Goal: Register for event/course

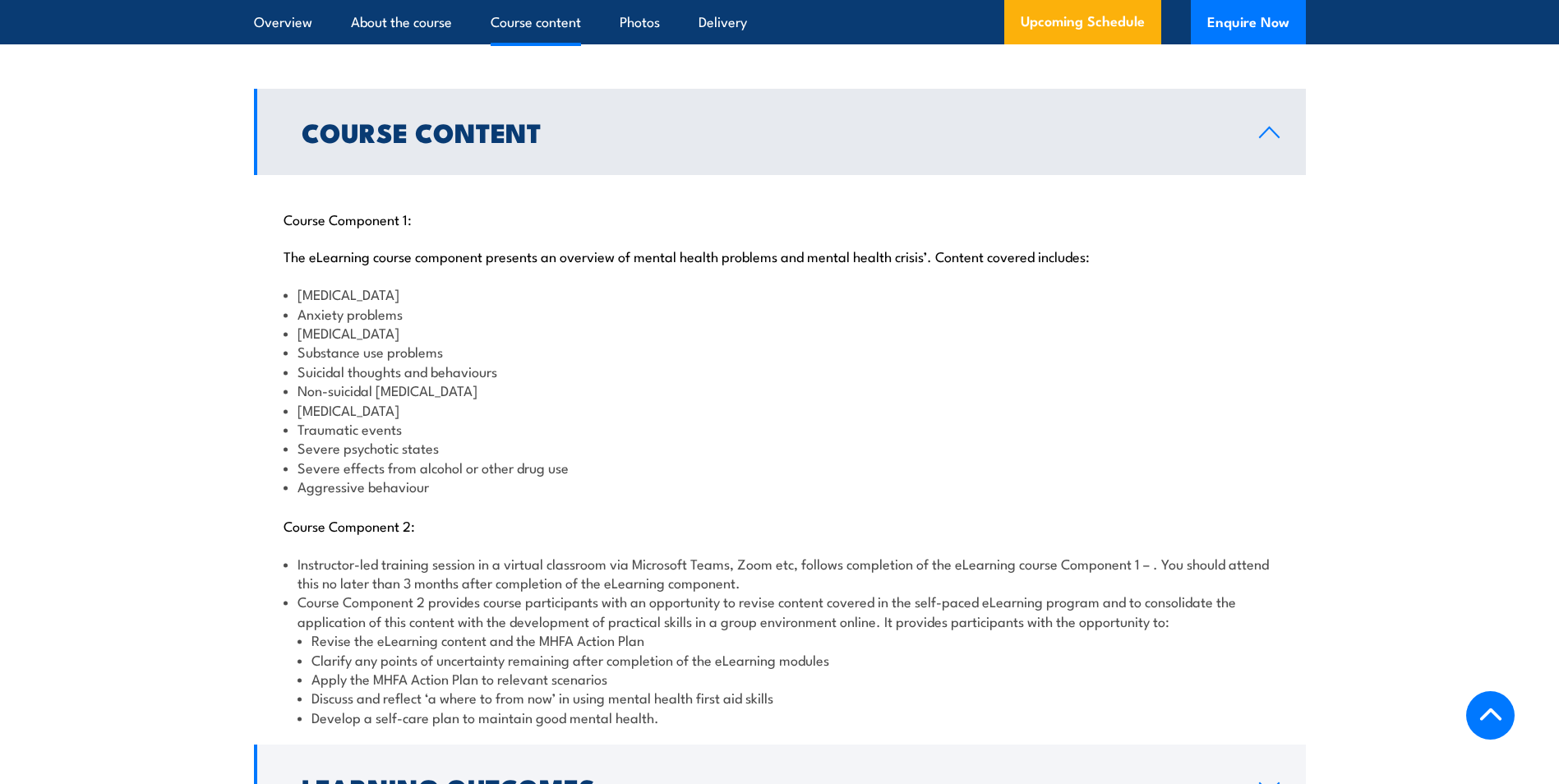
scroll to position [1808, 0]
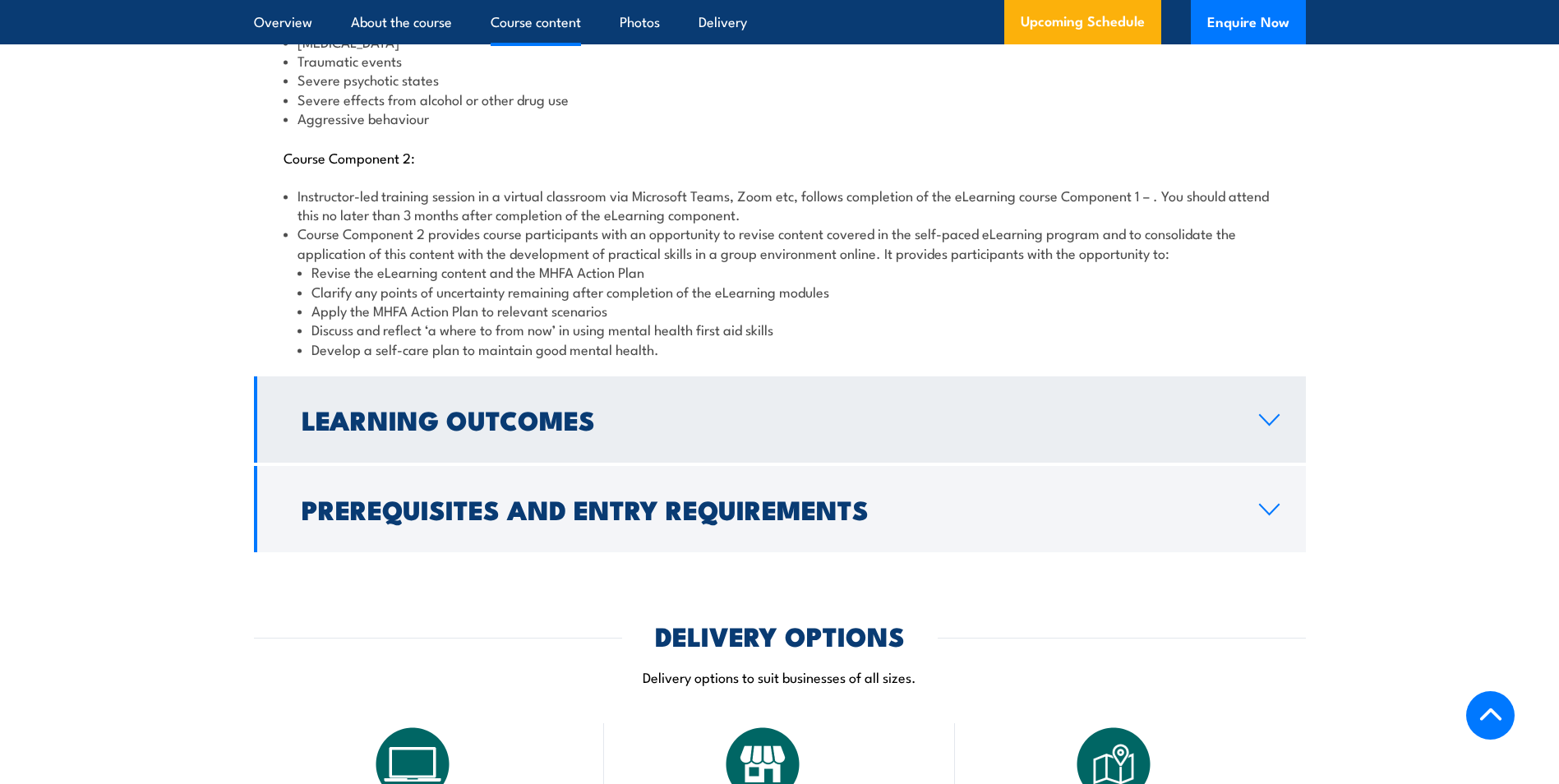
click at [553, 409] on h2 "Learning Outcomes" at bounding box center [767, 418] width 931 height 23
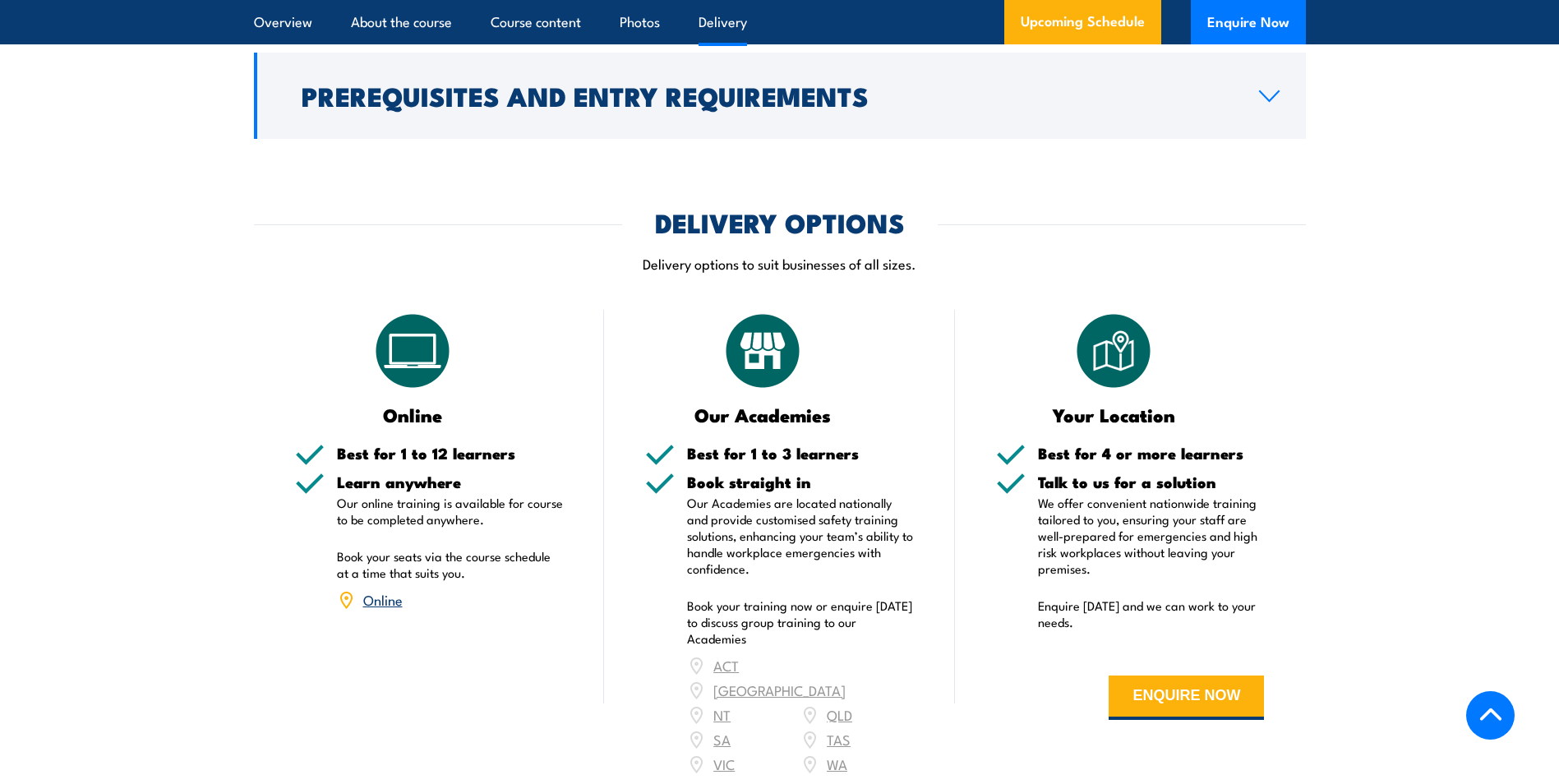
scroll to position [2152, 0]
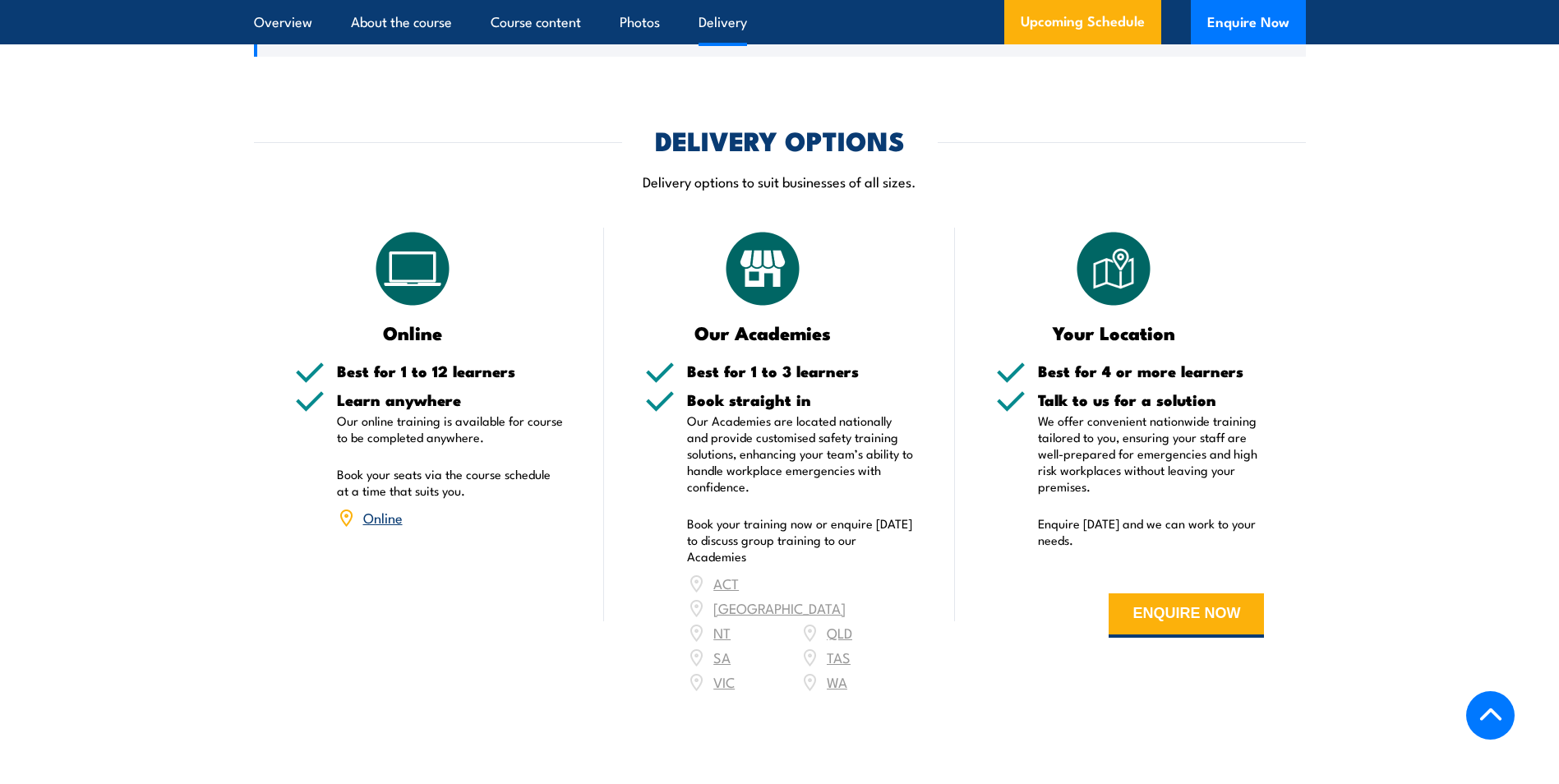
drag, startPoint x: 395, startPoint y: 497, endPoint x: 467, endPoint y: 480, distance: 74.0
click at [394, 507] on link "Online" at bounding box center [382, 517] width 39 height 20
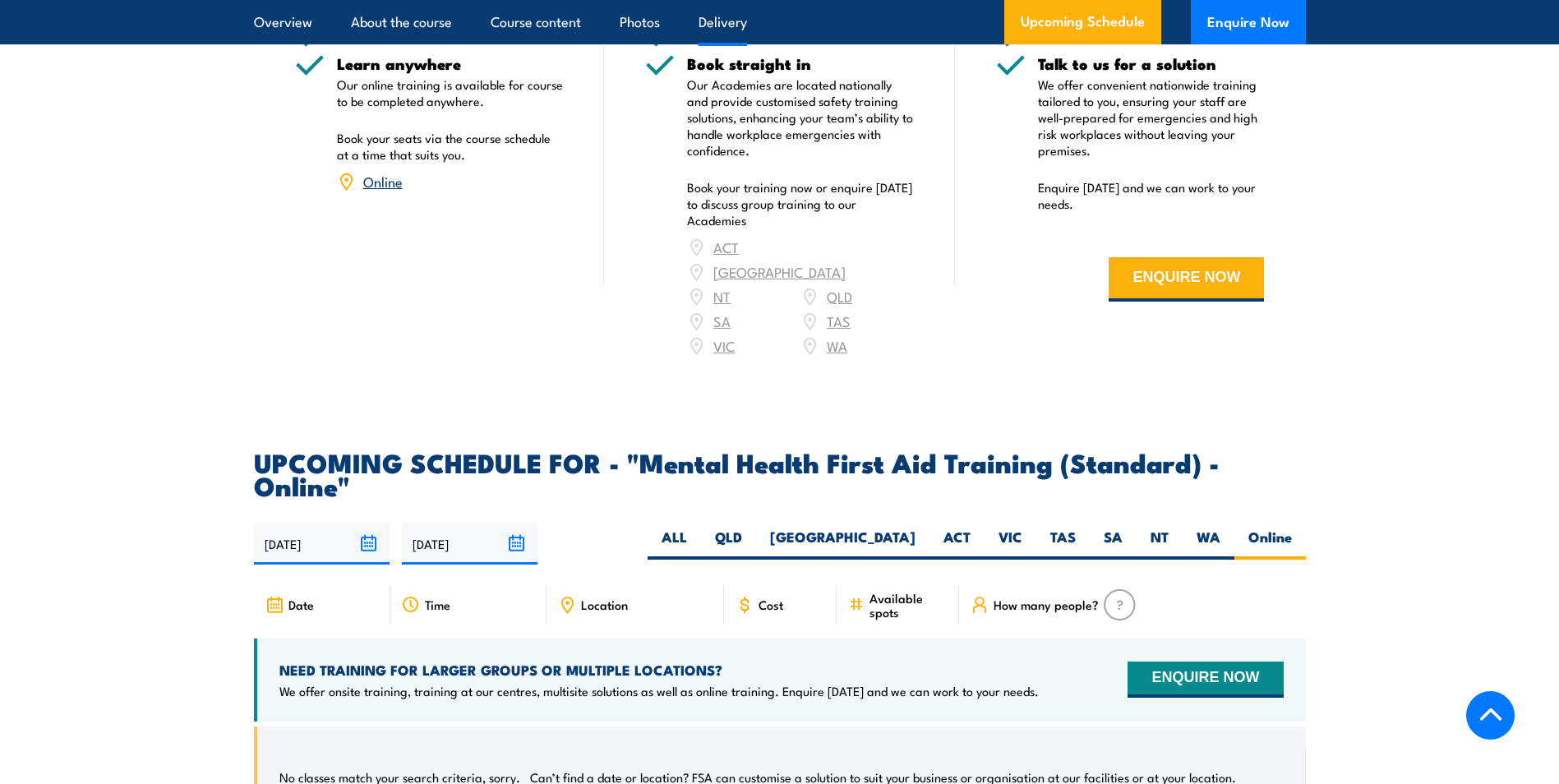
scroll to position [3127, 0]
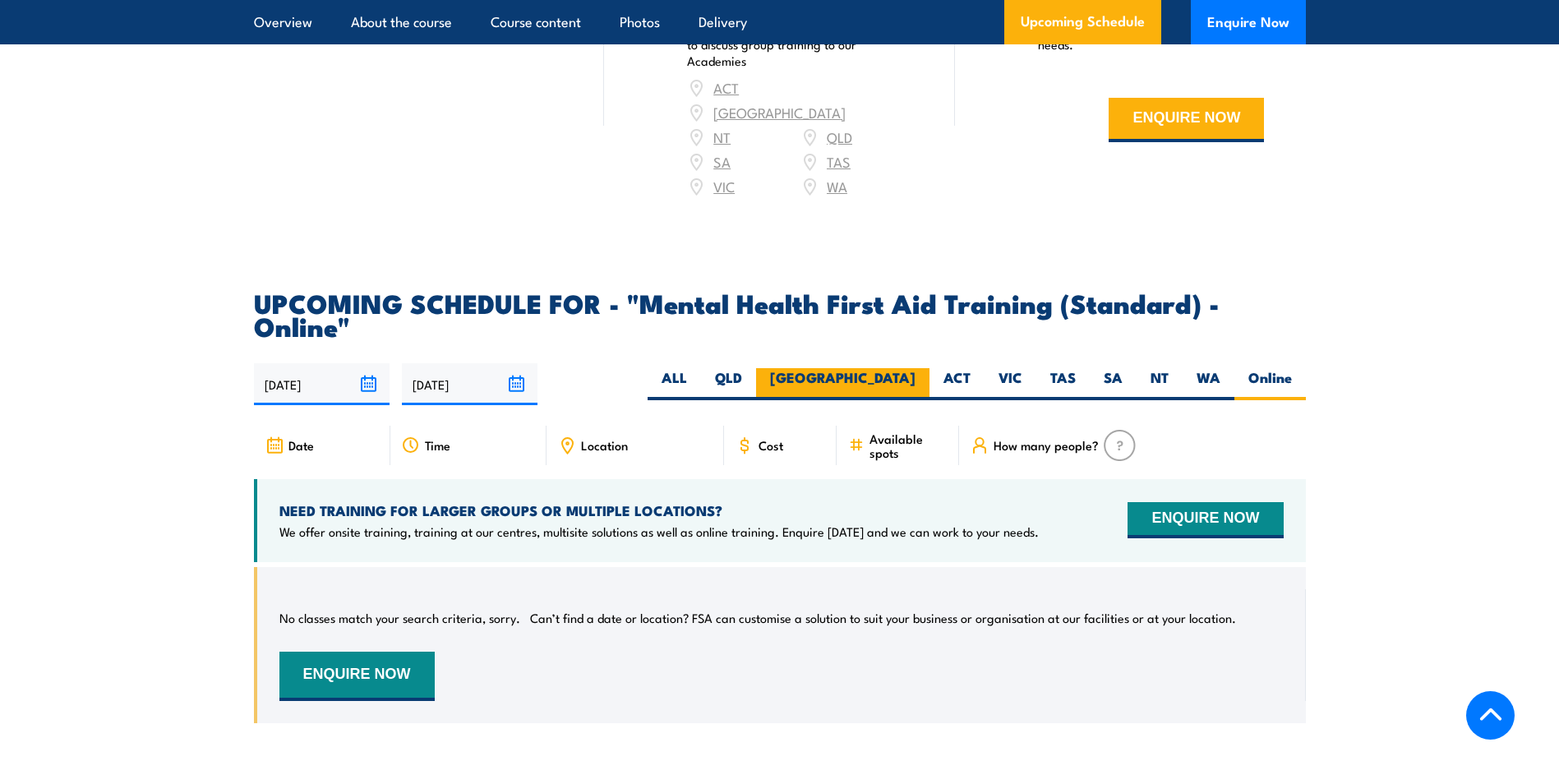
click at [897, 368] on label "[GEOGRAPHIC_DATA]" at bounding box center [842, 384] width 173 height 32
click at [915, 368] on input "[GEOGRAPHIC_DATA]" at bounding box center [921, 374] width 11 height 11
radio input "true"
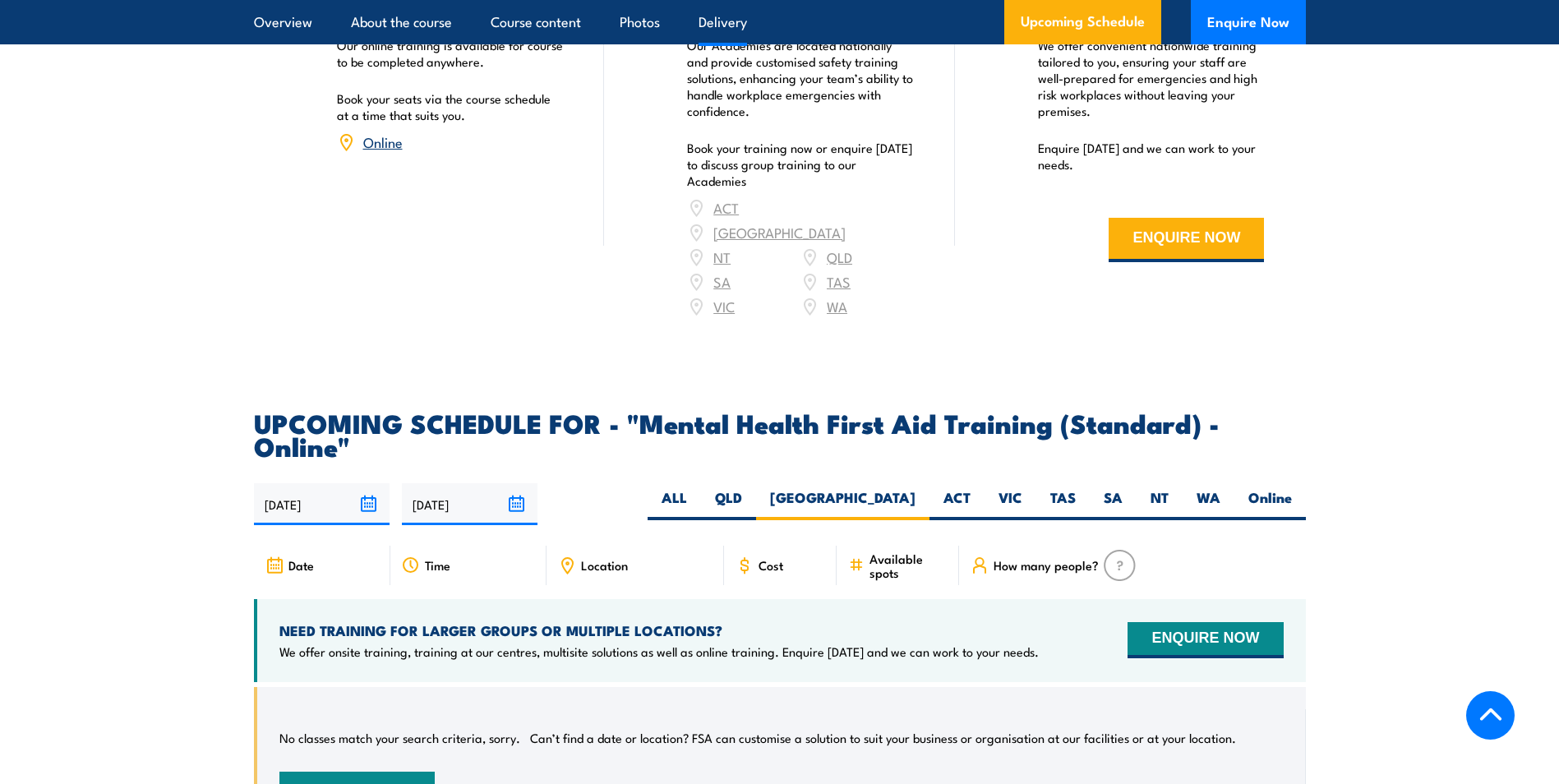
scroll to position [3045, 0]
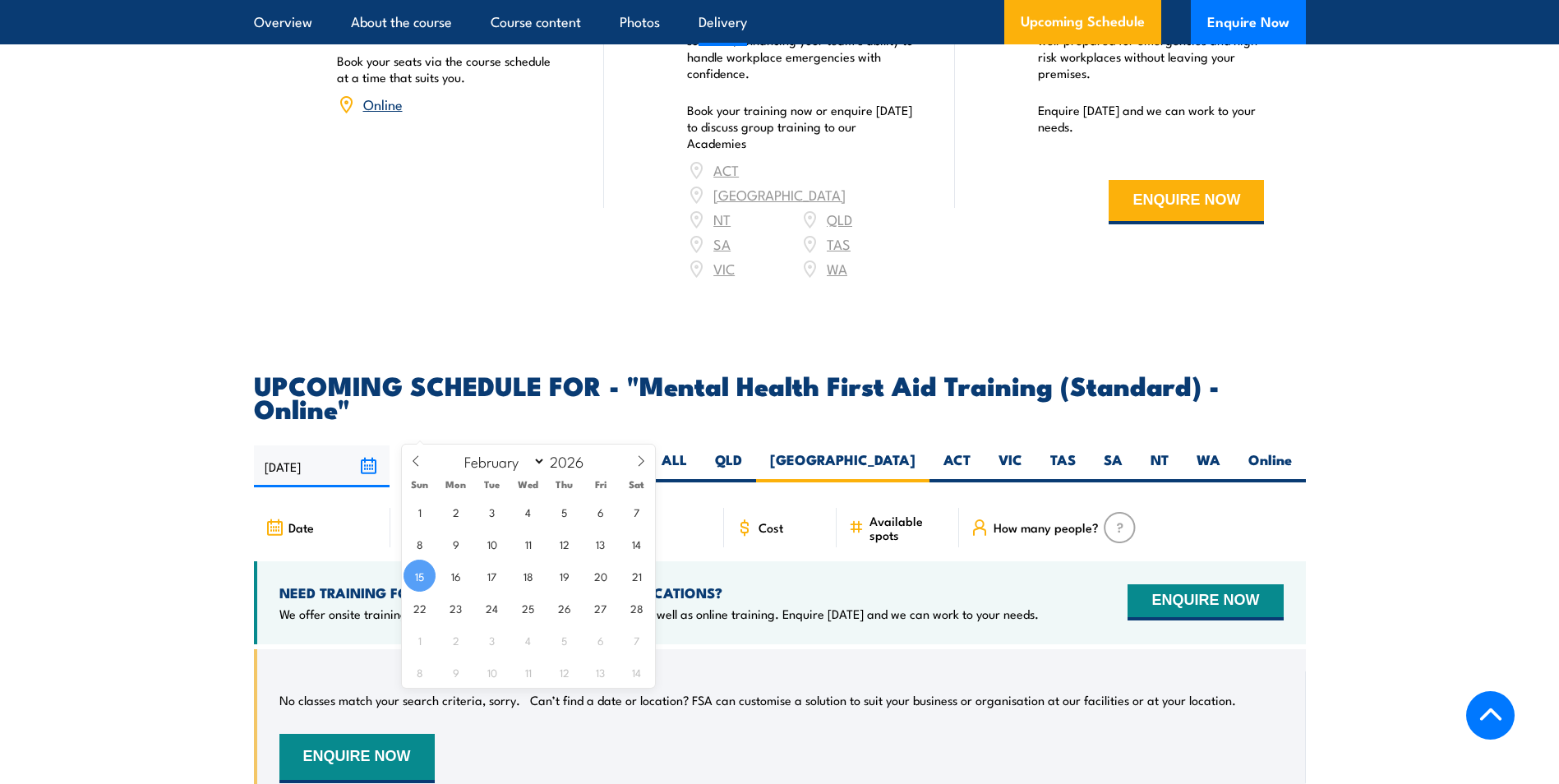
click at [524, 445] on input "[DATE]" at bounding box center [470, 466] width 136 height 42
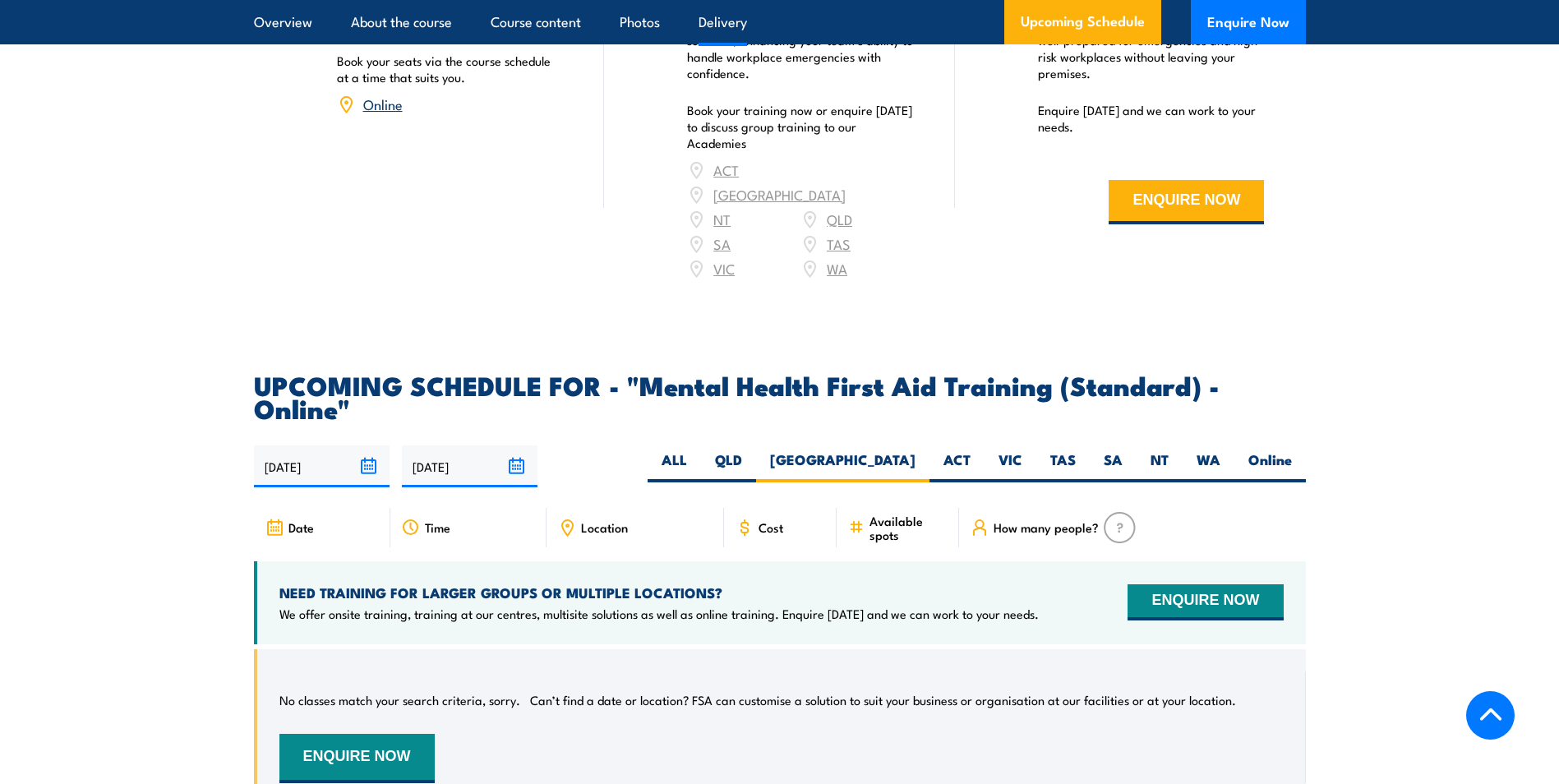
click at [645, 376] on article "UPCOMING SCHEDULE FOR - "Mental Health First Aid Training (Standard) - Online" …" at bounding box center [780, 601] width 1052 height 457
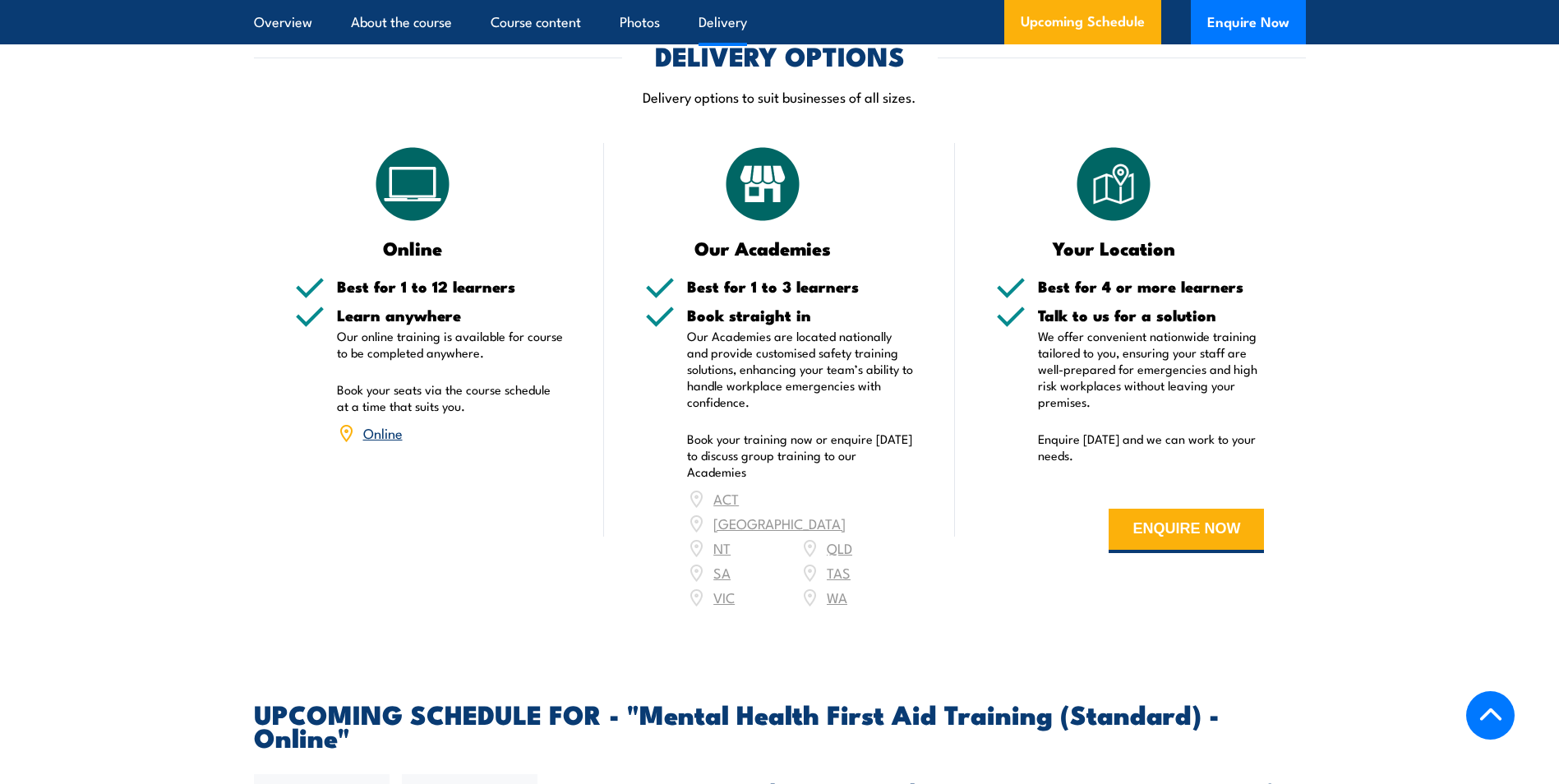
scroll to position [2634, 0]
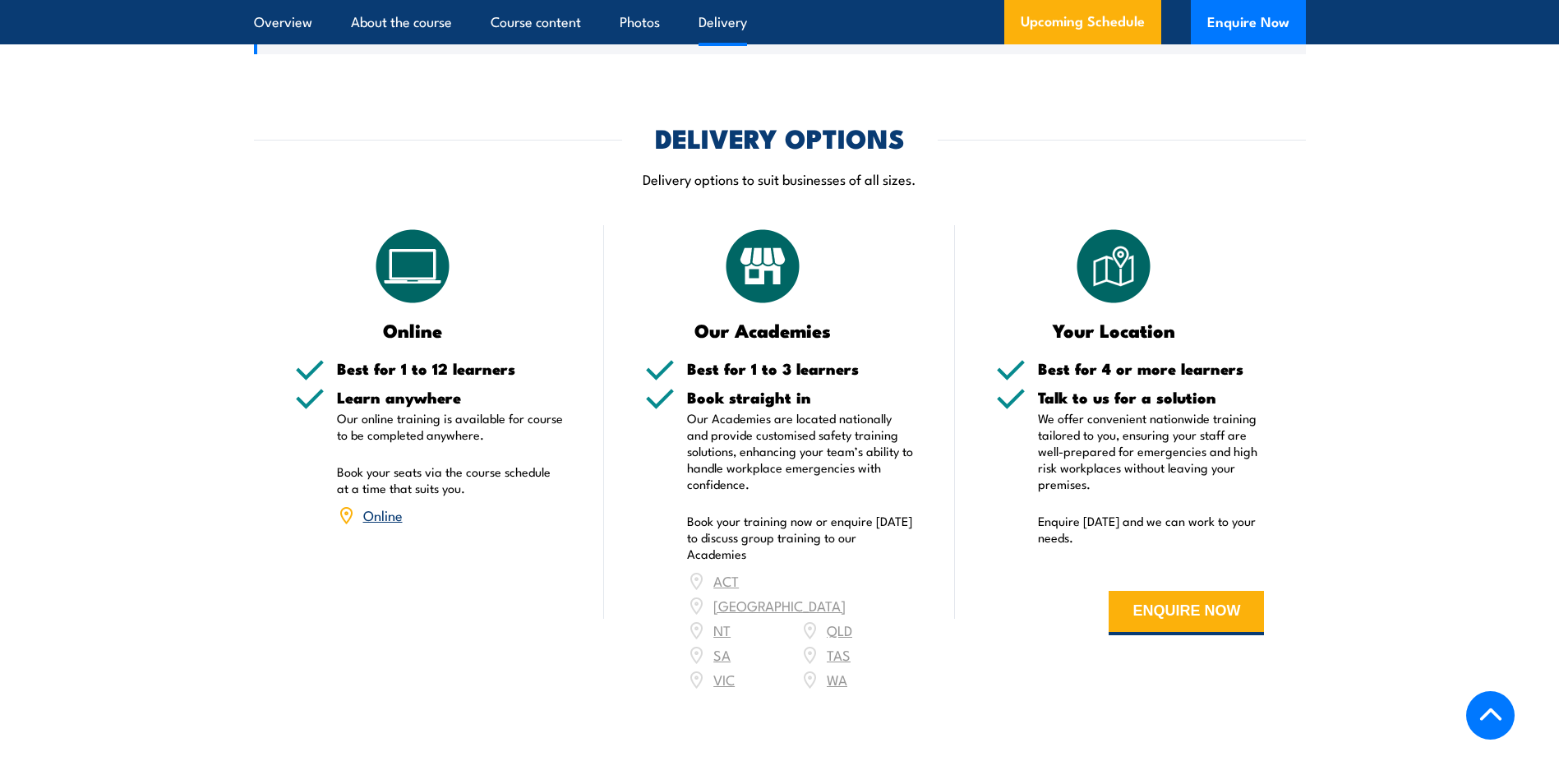
click at [475, 410] on p "Our online training is available for course to be completed anywhere." at bounding box center [450, 427] width 227 height 33
drag, startPoint x: 464, startPoint y: 412, endPoint x: 551, endPoint y: 412, distance: 87.0
click at [551, 412] on p "Our online training is available for course to be completed anywhere." at bounding box center [450, 427] width 227 height 33
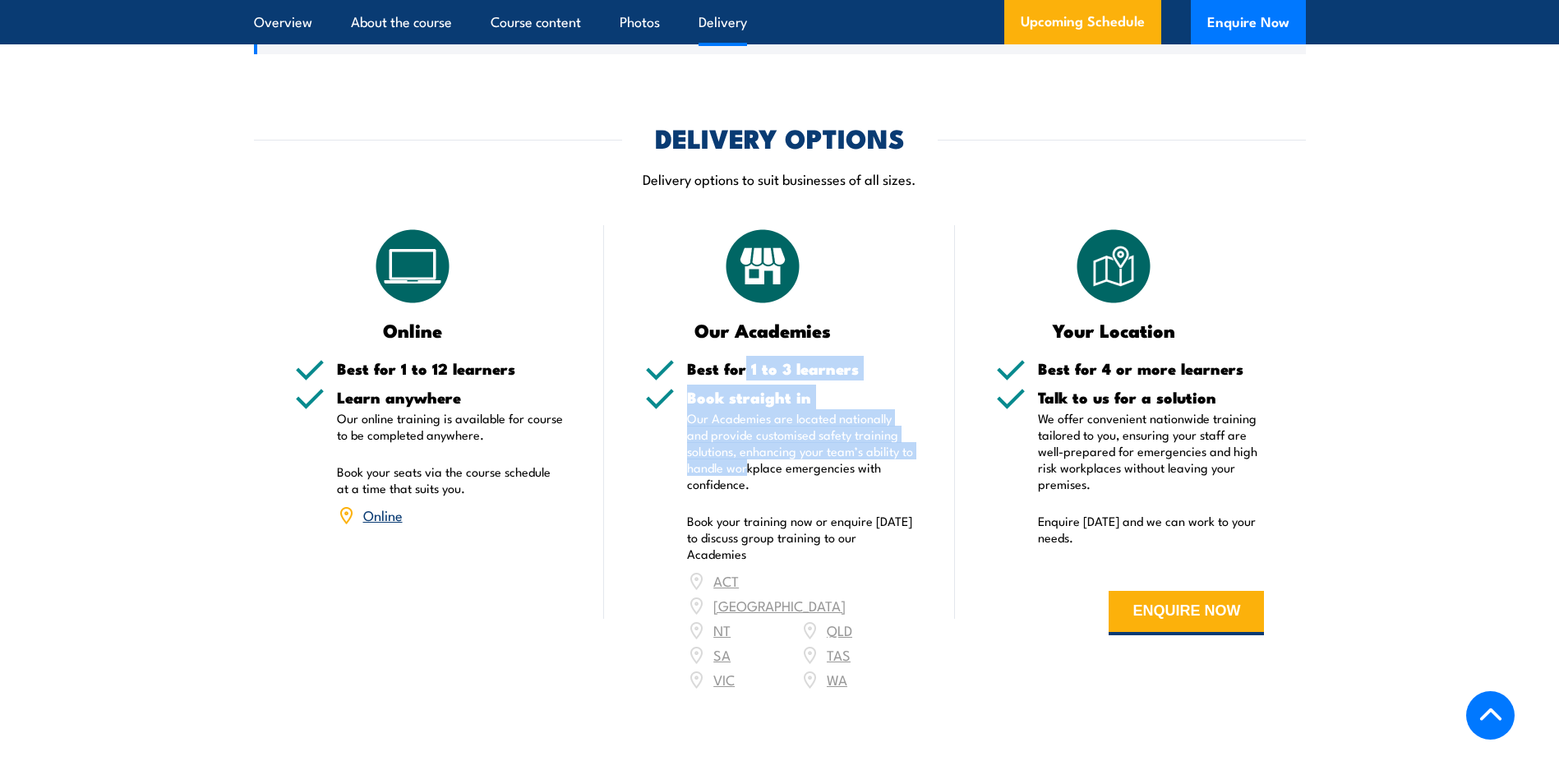
drag, startPoint x: 746, startPoint y: 346, endPoint x: 759, endPoint y: 449, distance: 103.8
click at [759, 449] on div "Best for 1 to 3 learners Book straight in Our Academies are located nationally …" at bounding box center [779, 537] width 269 height 352
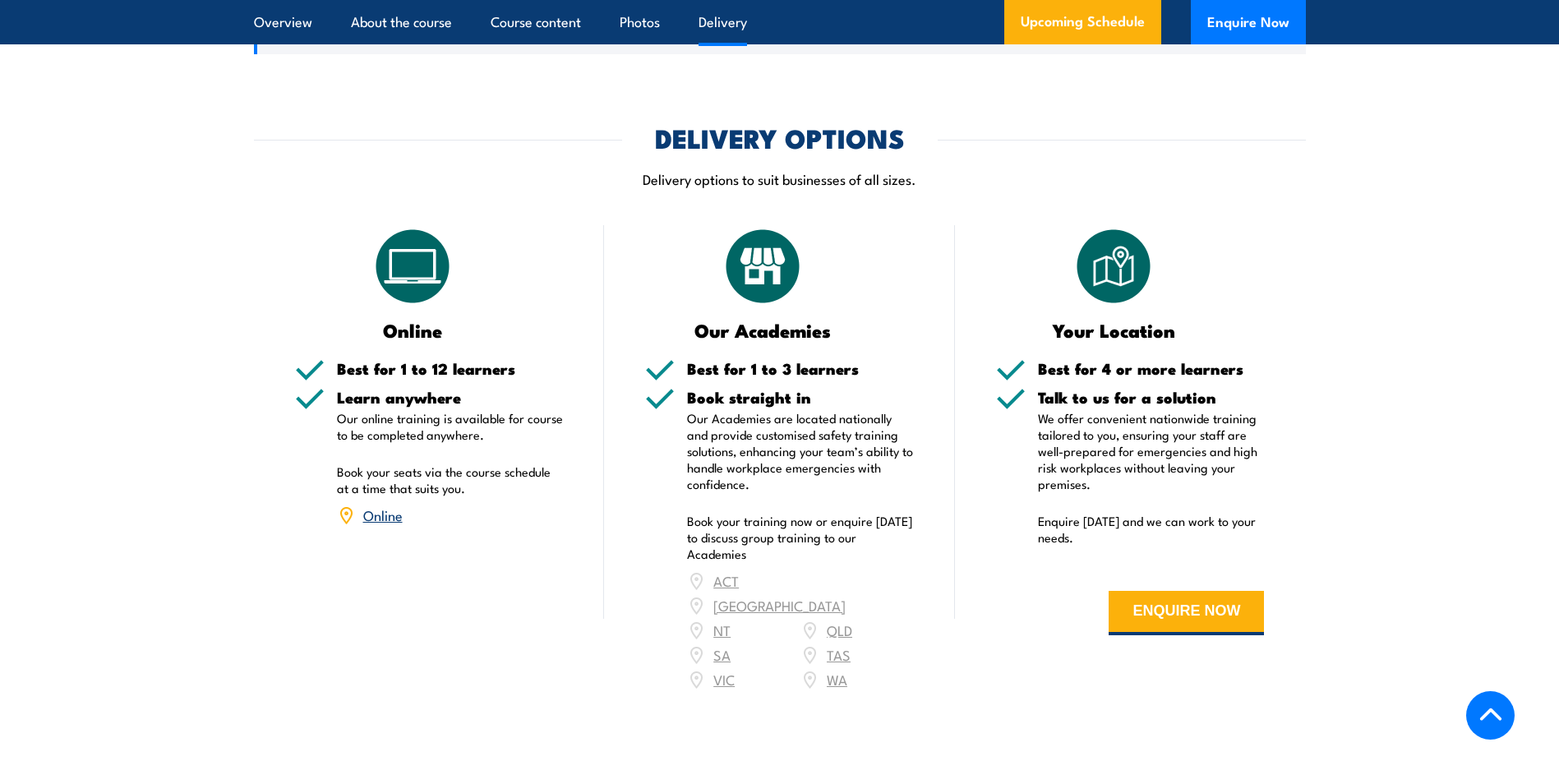
drag, startPoint x: 759, startPoint y: 449, endPoint x: 670, endPoint y: 329, distance: 149.4
click at [670, 329] on div "Our Academies Best for 1 to 3 learners Book straight in Our Academies are locat…" at bounding box center [779, 469] width 351 height 487
drag, startPoint x: 726, startPoint y: 498, endPoint x: 811, endPoint y: 547, distance: 98.1
click at [811, 547] on div "Book straight in Our Academies are located nationally and provide customised sa…" at bounding box center [800, 551] width 227 height 323
drag, startPoint x: 811, startPoint y: 547, endPoint x: 786, endPoint y: 587, distance: 47.2
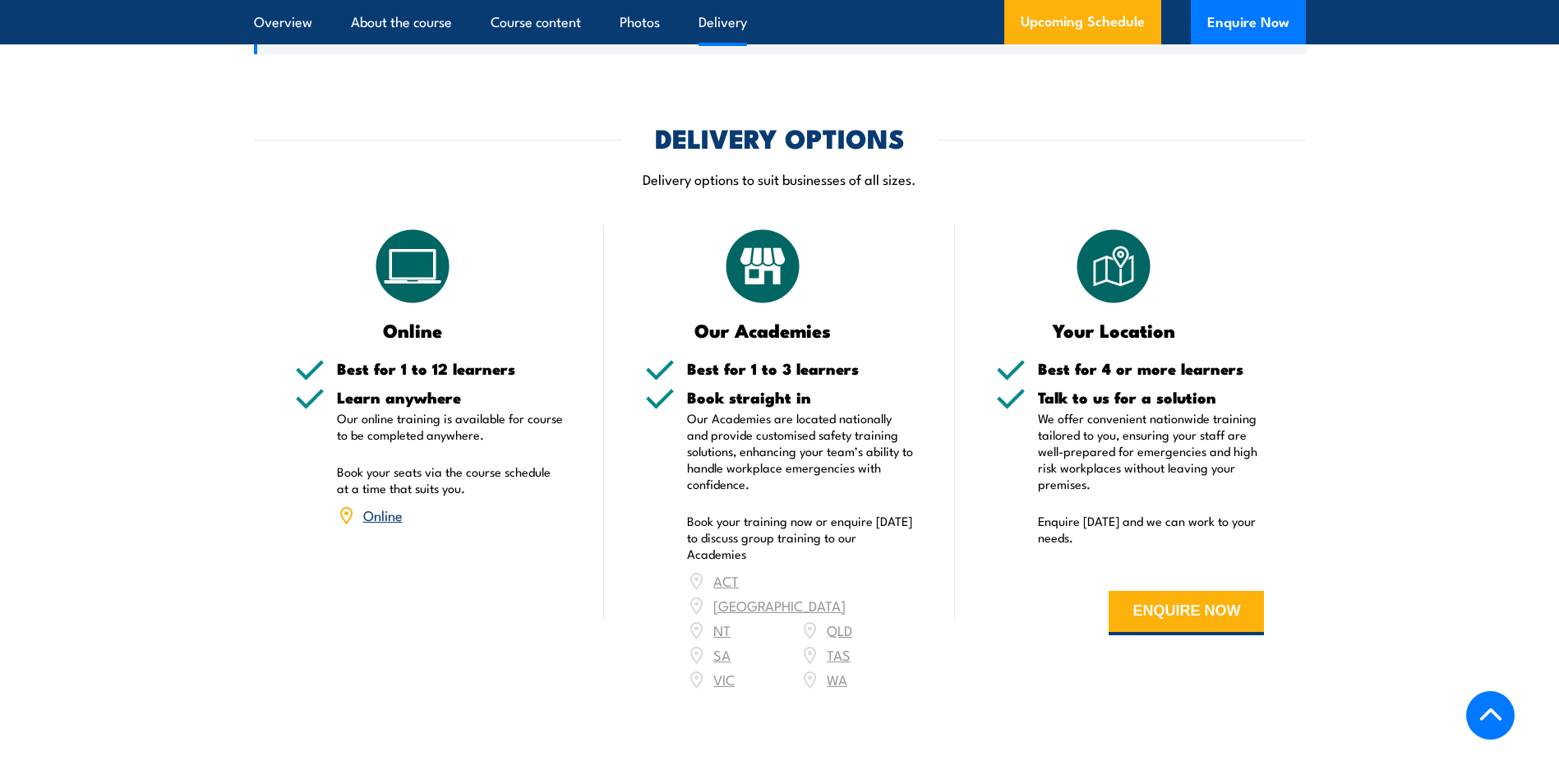
click at [785, 586] on div "ACT NSW NT QLD SA TAS VIC WA" at bounding box center [800, 630] width 227 height 123
click at [827, 592] on div "ACT NSW NT QLD SA TAS VIC WA" at bounding box center [800, 630] width 227 height 123
click at [824, 620] on div "ACT NSW NT QLD SA TAS VIC WA" at bounding box center [800, 630] width 227 height 123
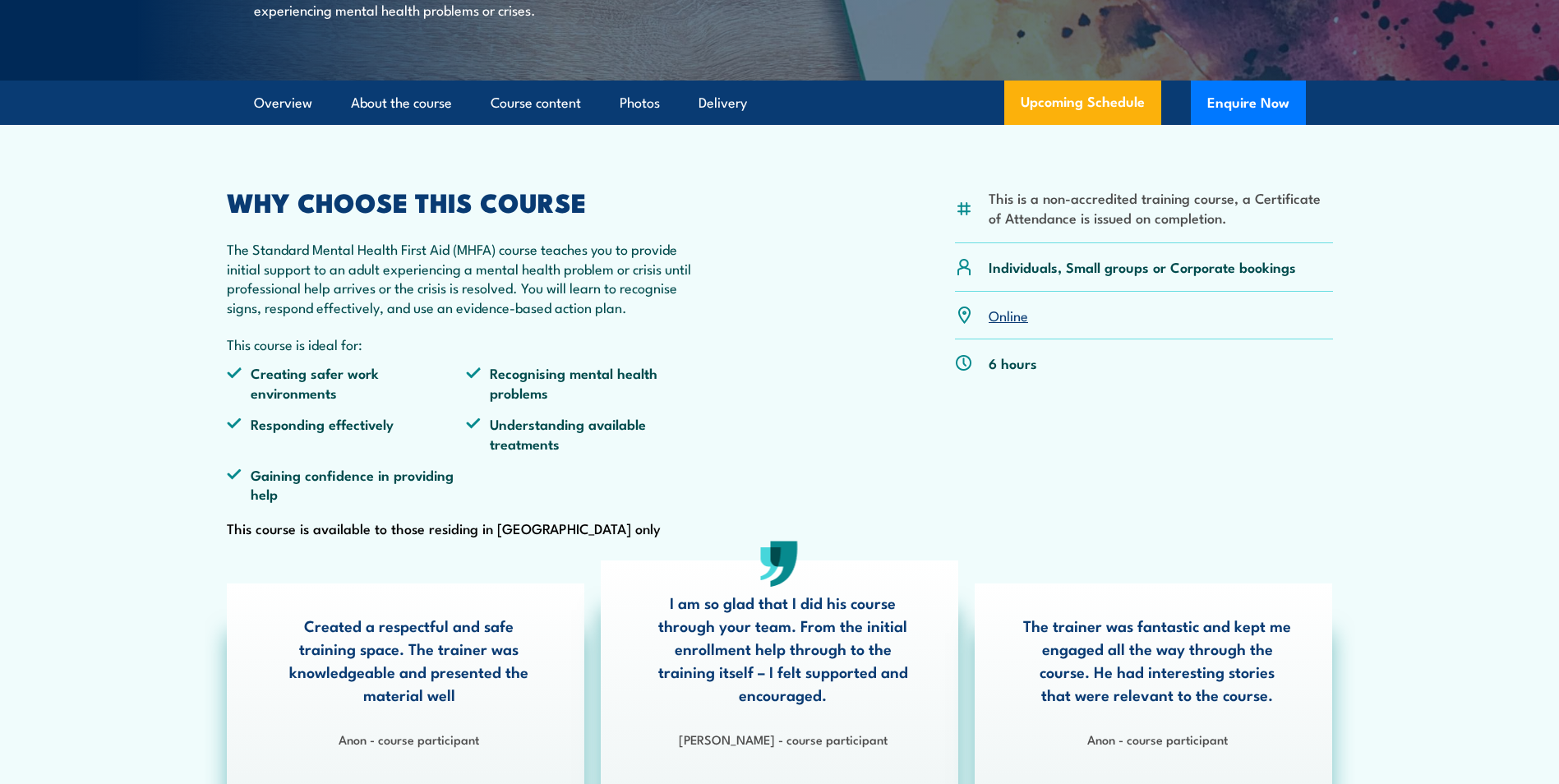
scroll to position [170, 0]
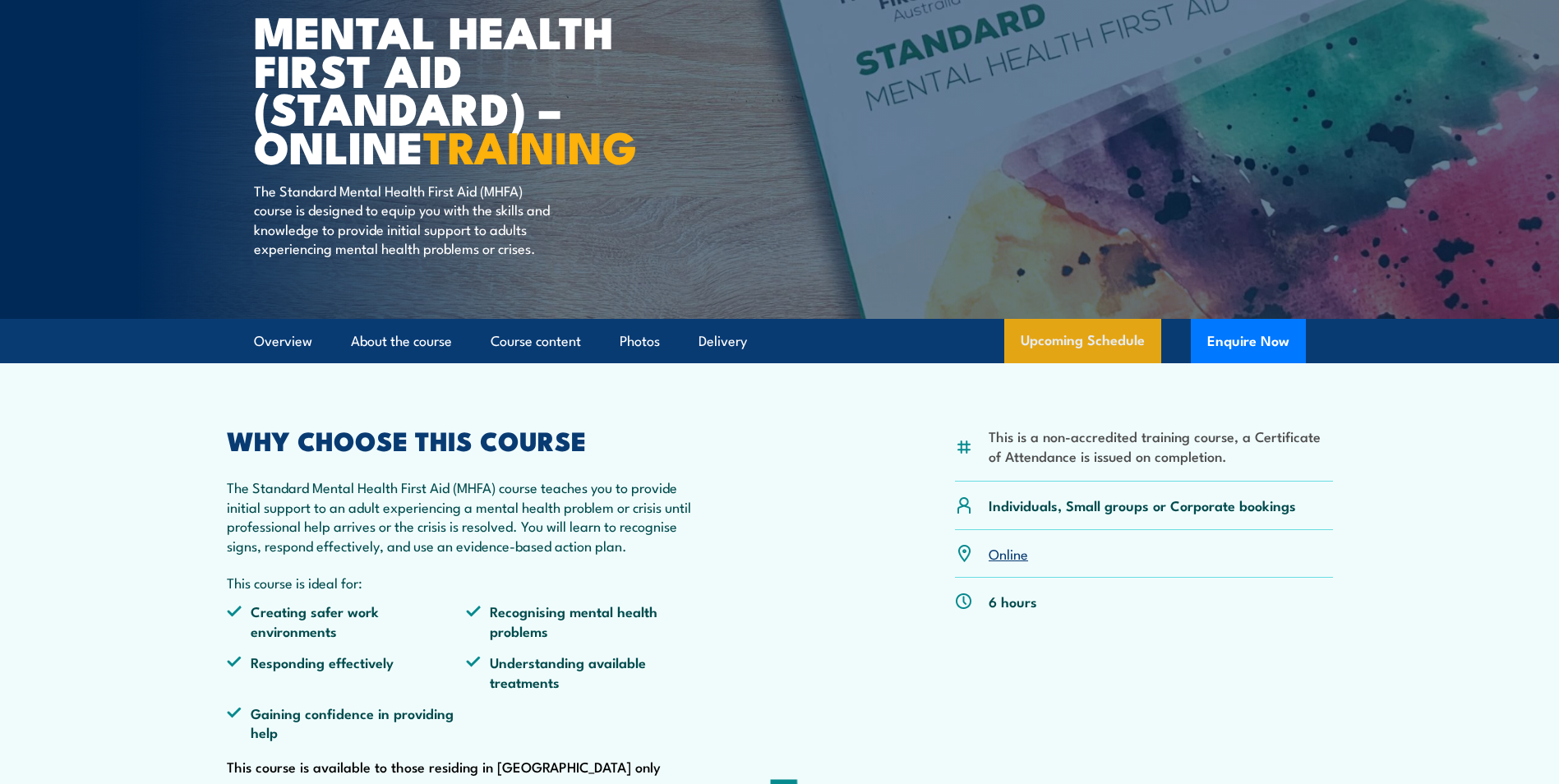
click at [1065, 353] on link "Upcoming Schedule" at bounding box center [1082, 341] width 157 height 45
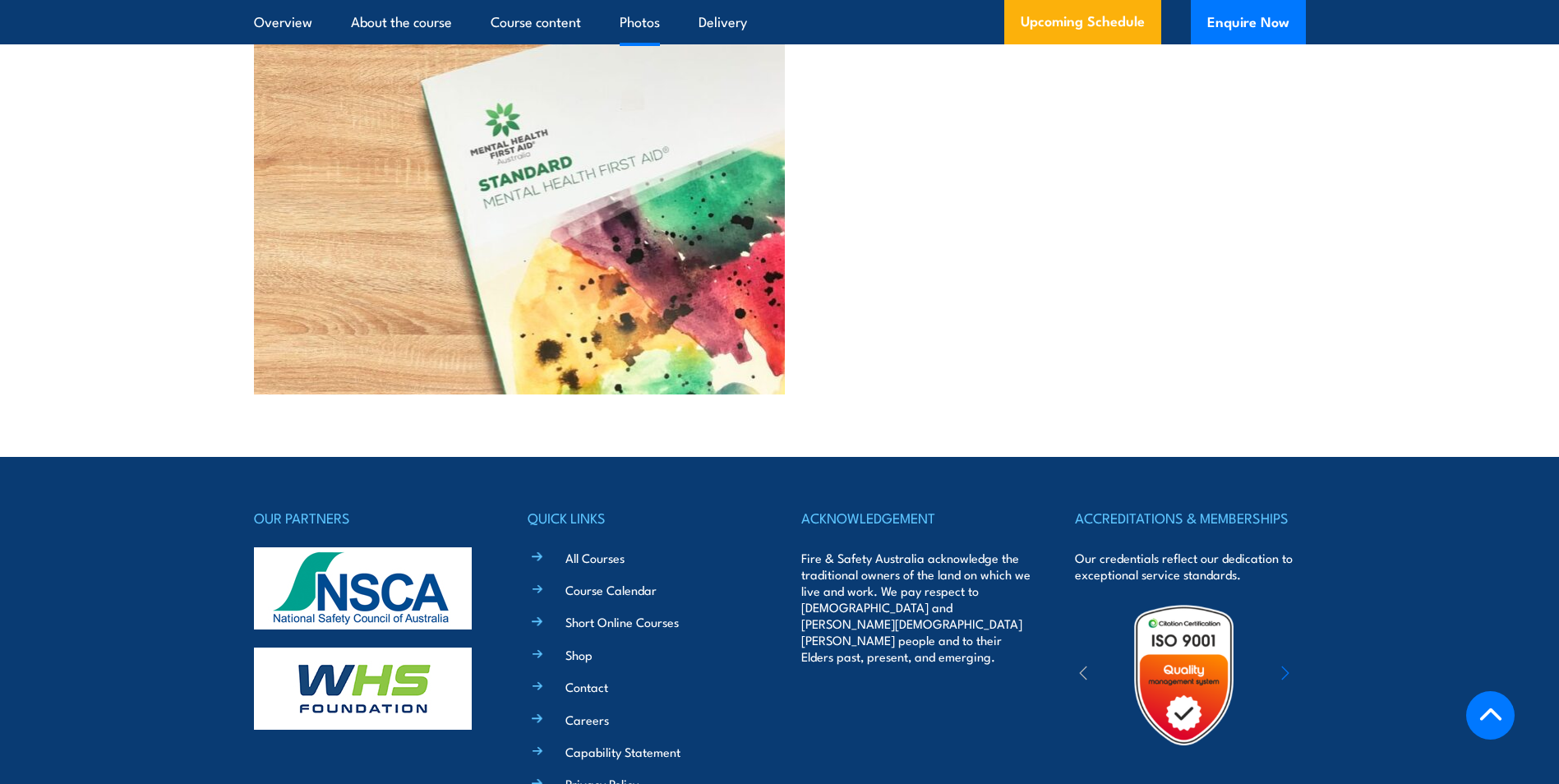
scroll to position [4689, 0]
